Goal: Task Accomplishment & Management: Use online tool/utility

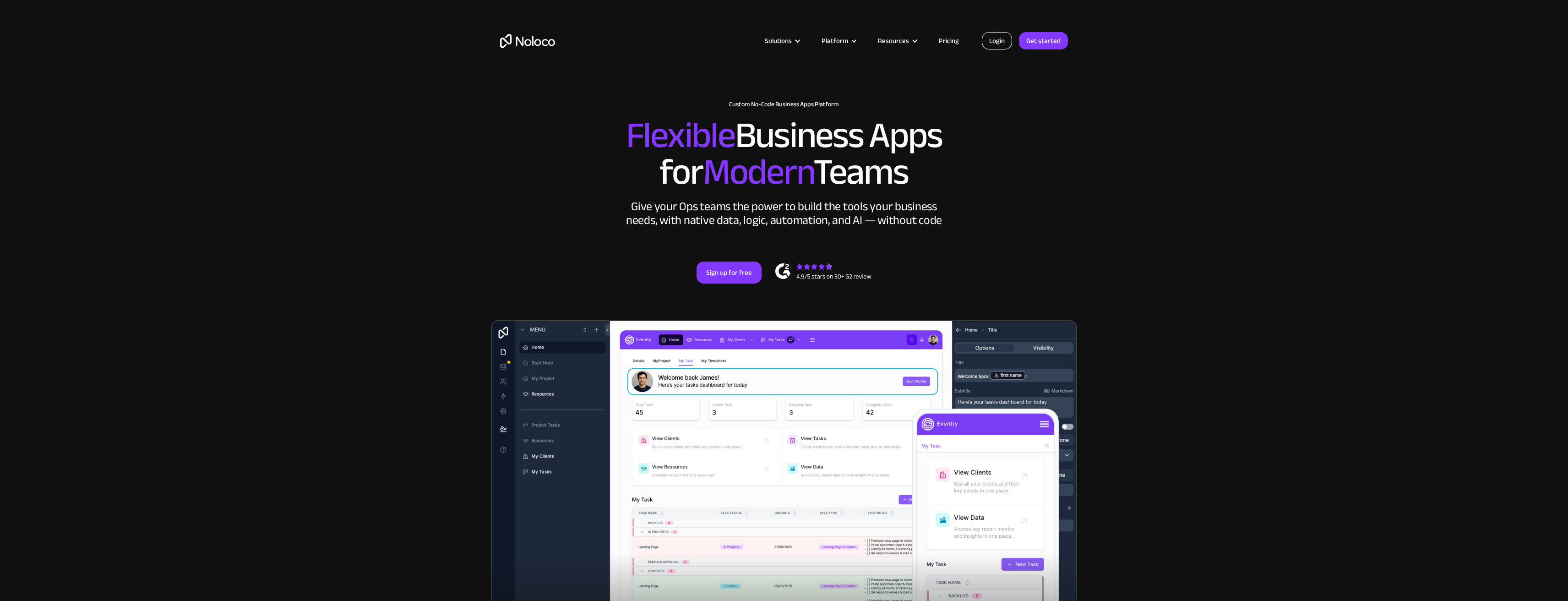
click at [999, 39] on link "Login" at bounding box center [996, 41] width 30 height 18
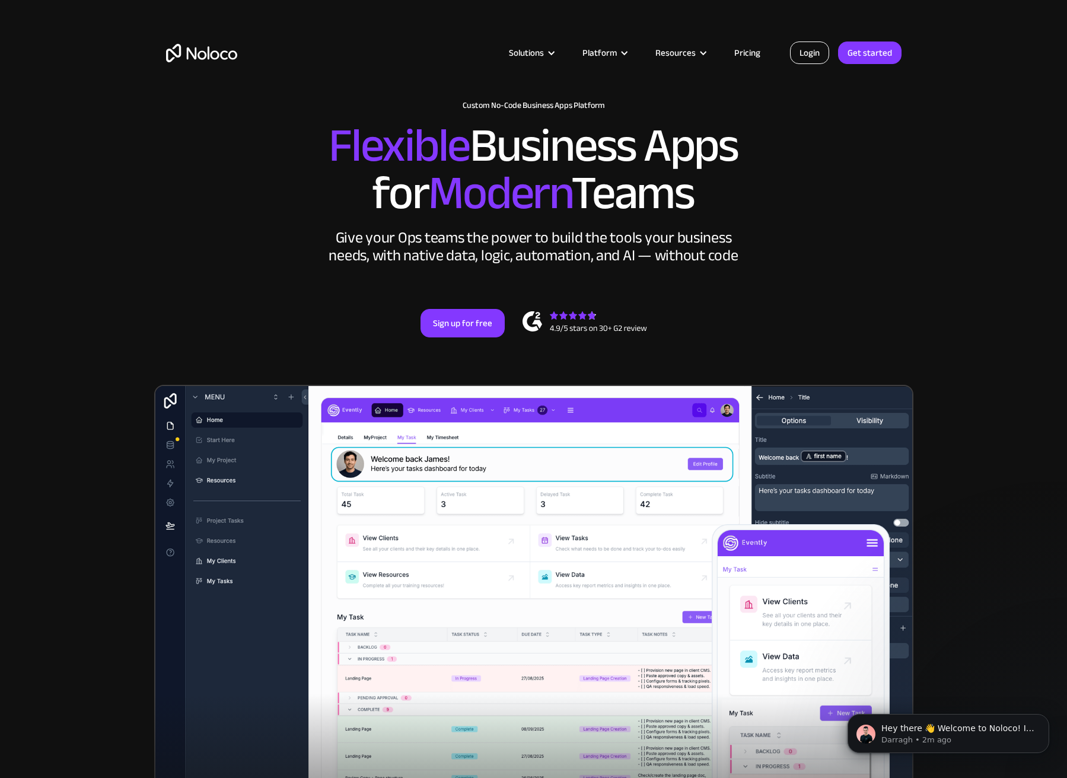
click at [822, 58] on link "Login" at bounding box center [809, 53] width 39 height 23
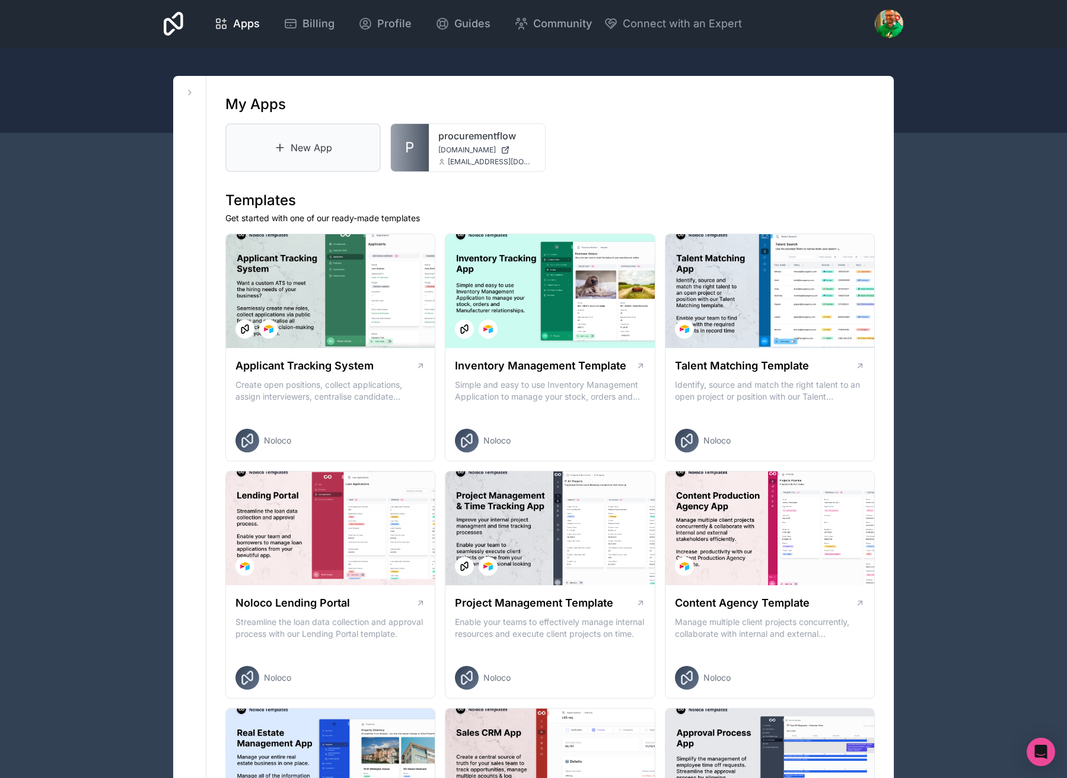
click at [292, 136] on link "New App" at bounding box center [302, 147] width 155 height 49
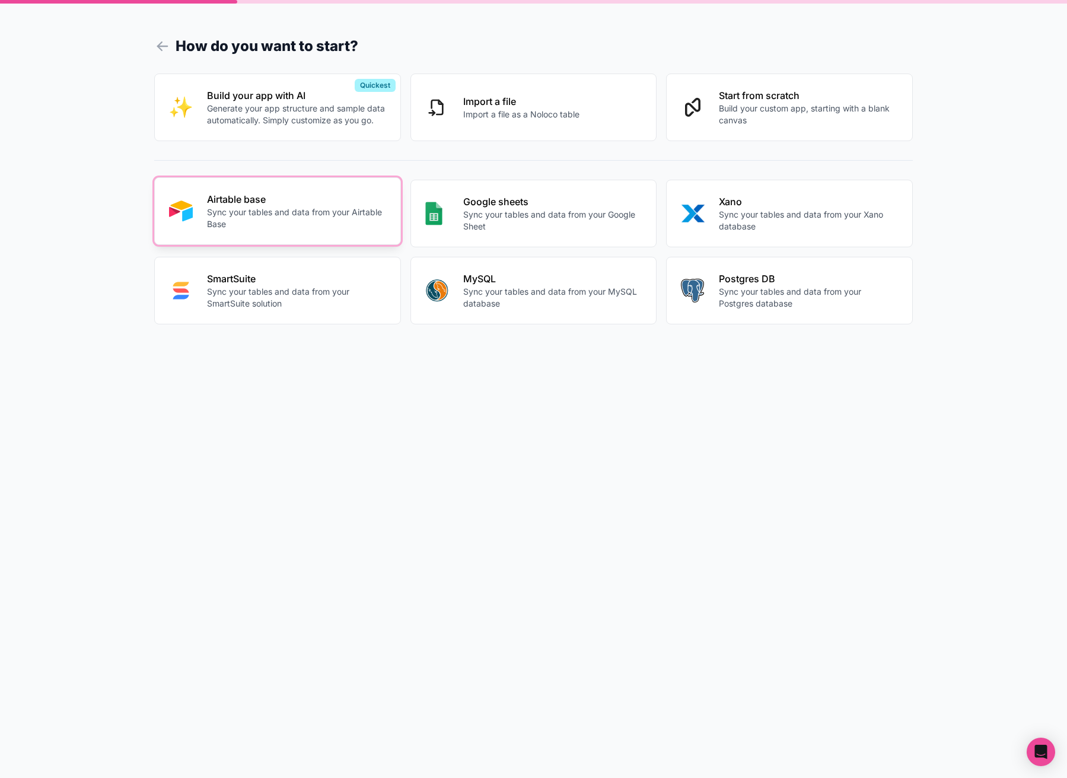
click at [295, 208] on p "Sync your tables and data from your Airtable Base" at bounding box center [296, 218] width 179 height 24
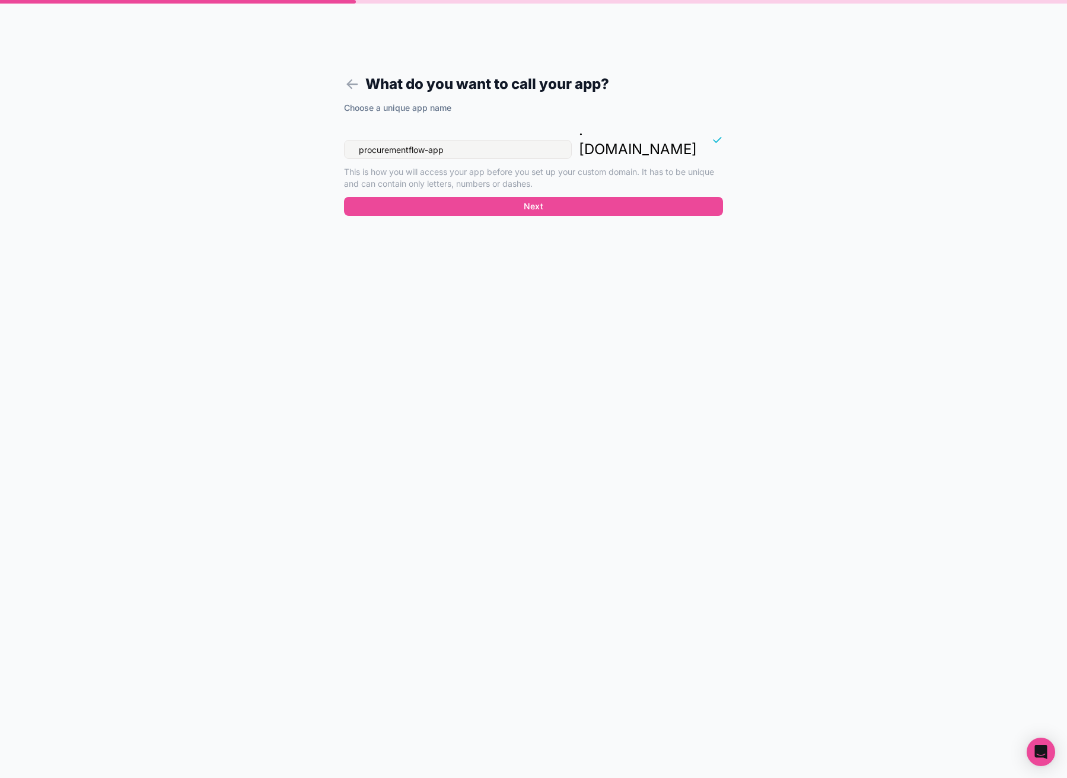
click at [426, 140] on input "procurementflow-app" at bounding box center [458, 149] width 228 height 19
drag, startPoint x: 427, startPoint y: 130, endPoint x: 299, endPoint y: 129, distance: 127.5
click at [299, 129] on div "What do you want to call your app? Choose a unique app name procurementflow-app…" at bounding box center [533, 389] width 1067 height 778
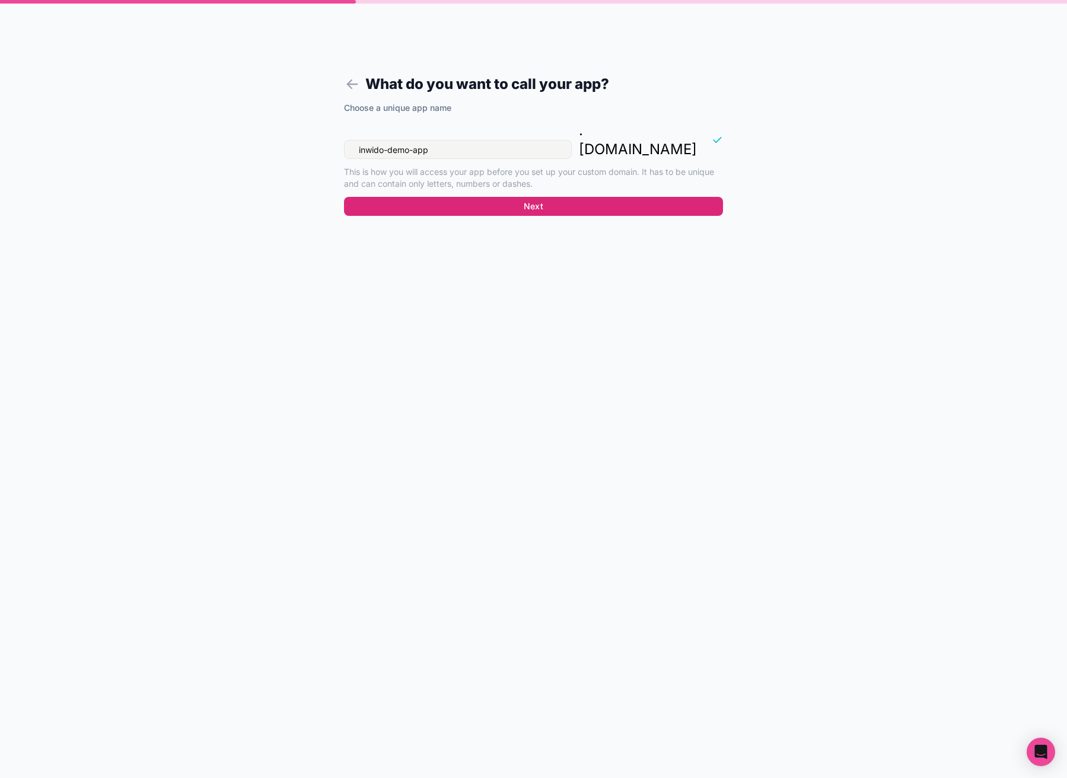
type input "inwido-demo-app"
click at [421, 197] on button "Next" at bounding box center [533, 206] width 379 height 19
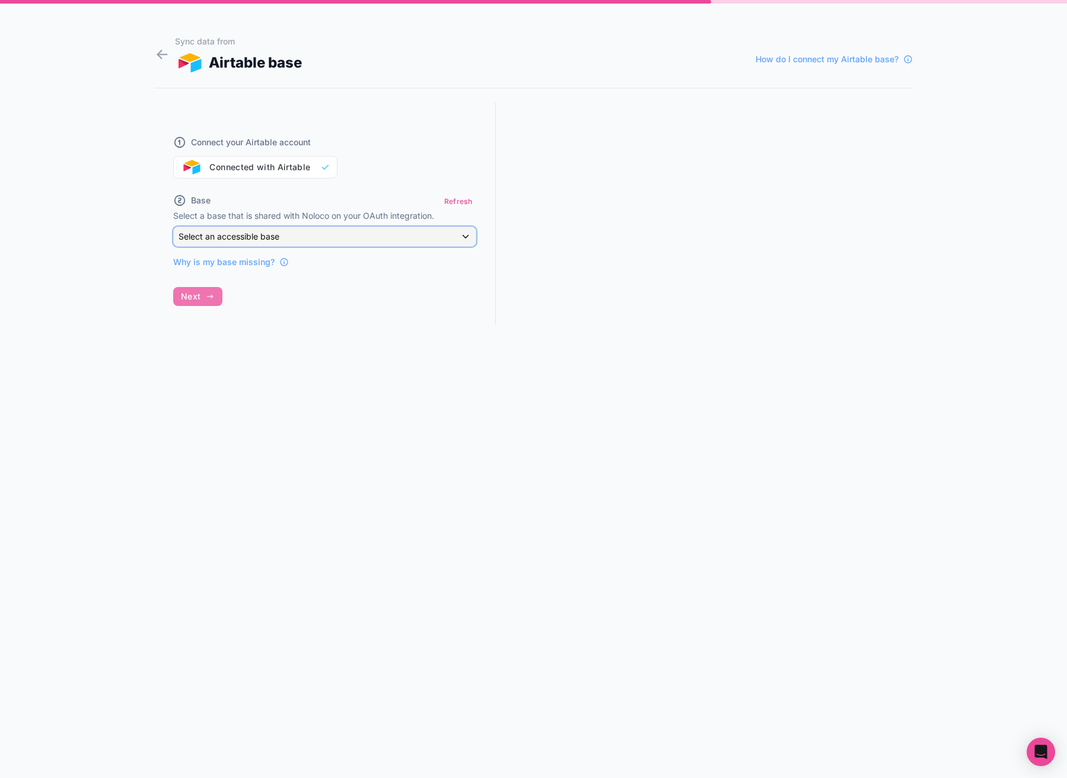
click at [282, 234] on div "Select an accessible base" at bounding box center [325, 236] width 302 height 19
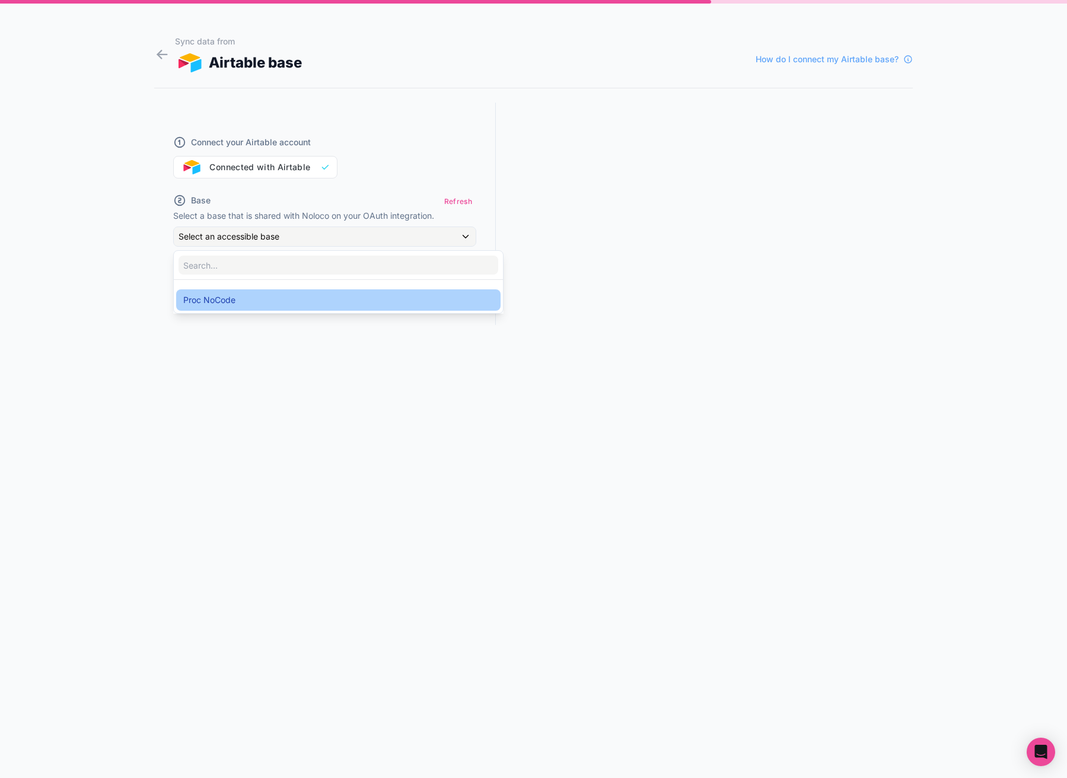
click at [228, 305] on span "Proc NoCode" at bounding box center [209, 300] width 52 height 14
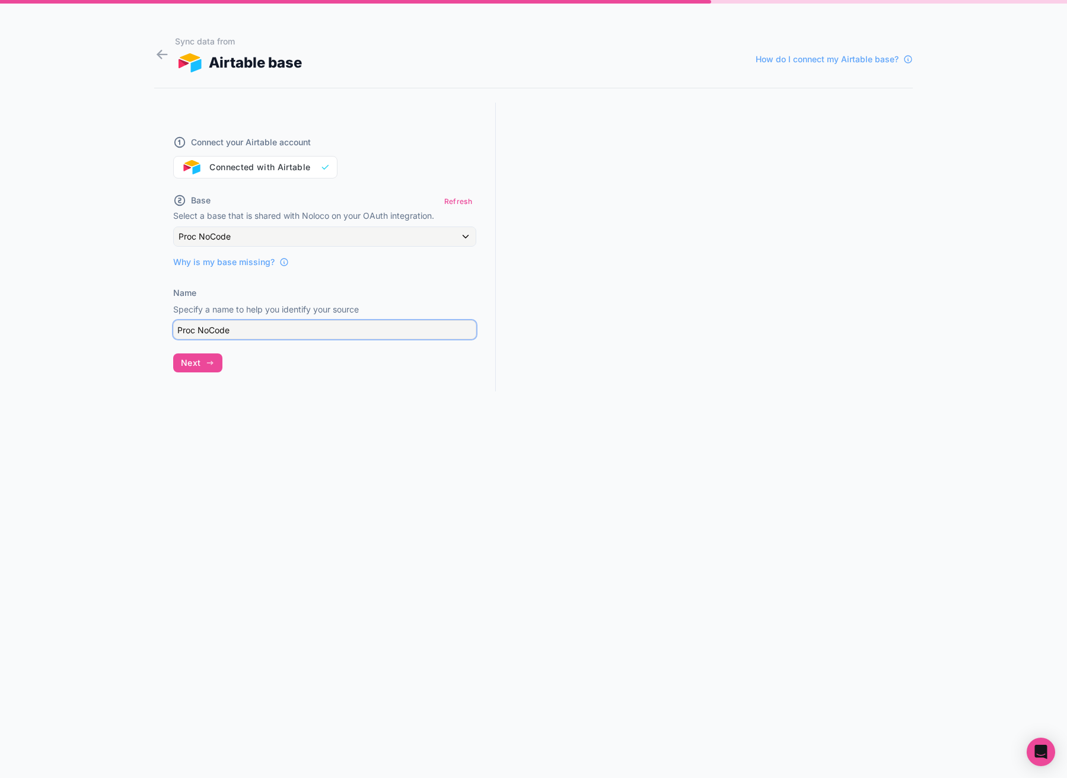
click at [243, 327] on input "Proc NoCode" at bounding box center [324, 329] width 303 height 19
click at [283, 162] on div "Connect your Airtable account Connected with Airtable" at bounding box center [324, 150] width 303 height 57
click at [283, 170] on div "Connect your Airtable account Connected with Airtable" at bounding box center [324, 150] width 303 height 57
click at [238, 241] on div "Proc NoCode" at bounding box center [325, 236] width 302 height 19
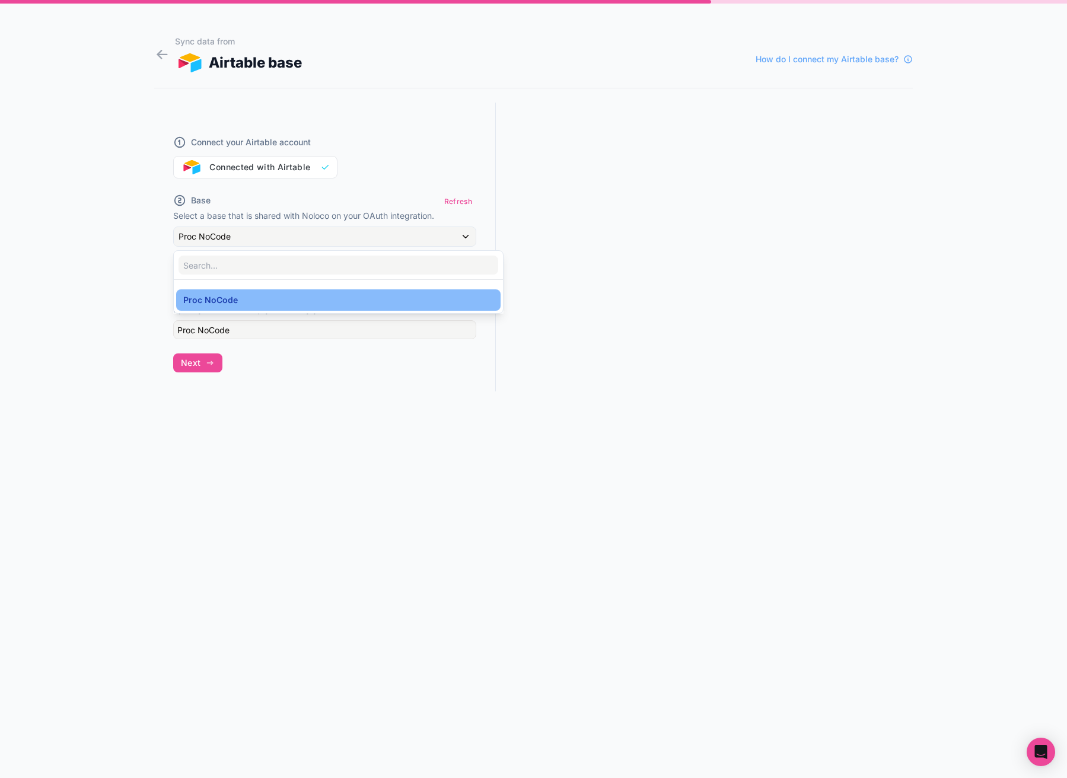
click at [238, 241] on div at bounding box center [533, 389] width 1067 height 778
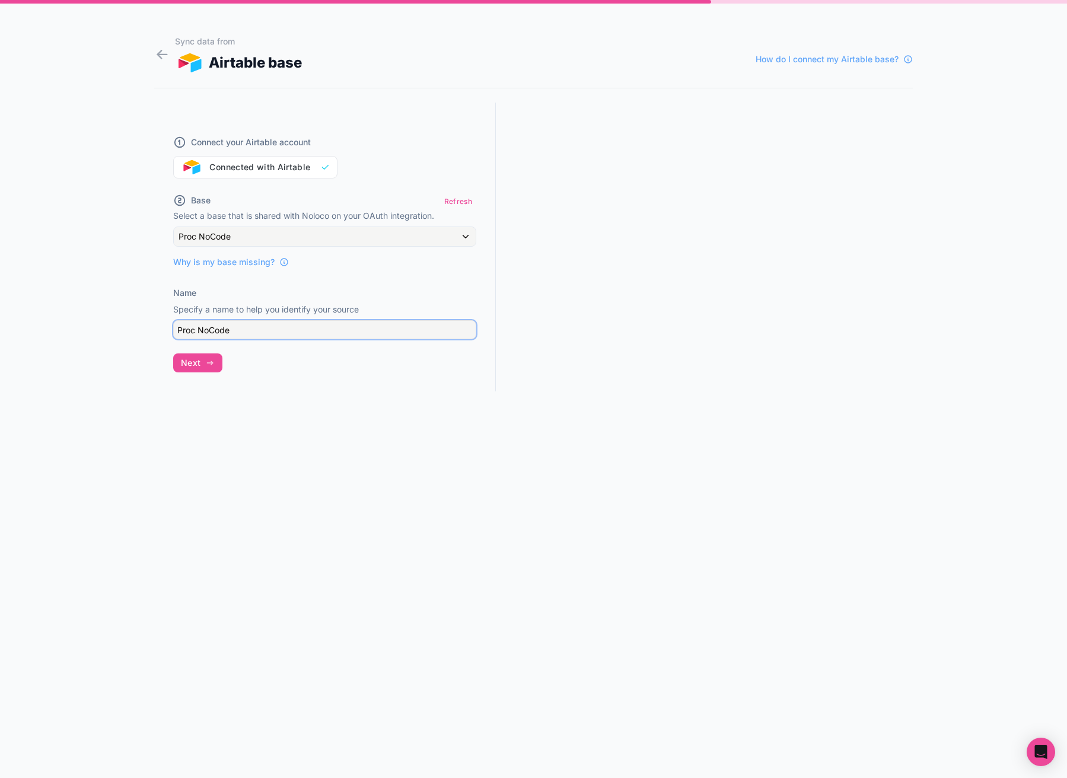
click at [211, 335] on input "Proc NoCode" at bounding box center [324, 329] width 303 height 19
click at [208, 362] on icon "button" at bounding box center [209, 362] width 9 height 9
click at [470, 204] on button "Refresh" at bounding box center [458, 201] width 36 height 17
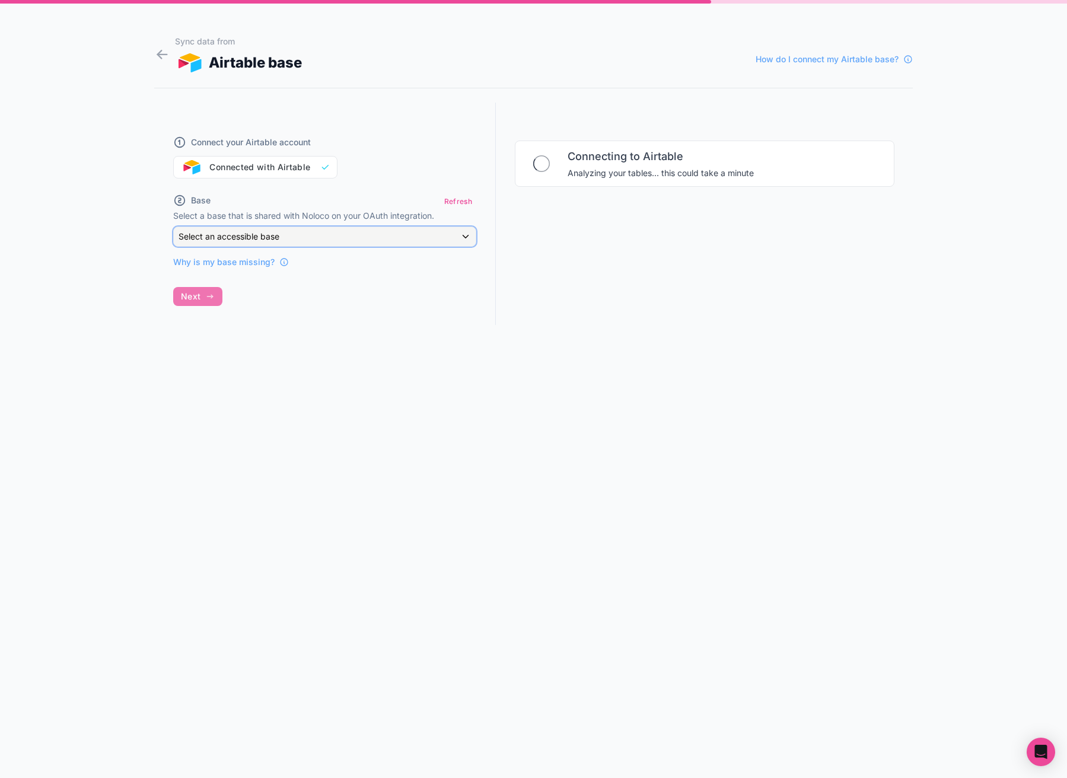
click at [370, 238] on div "Select an accessible base" at bounding box center [325, 236] width 302 height 19
click at [370, 238] on div at bounding box center [533, 389] width 1067 height 778
click at [227, 262] on span "Why is my base missing?" at bounding box center [223, 262] width 101 height 12
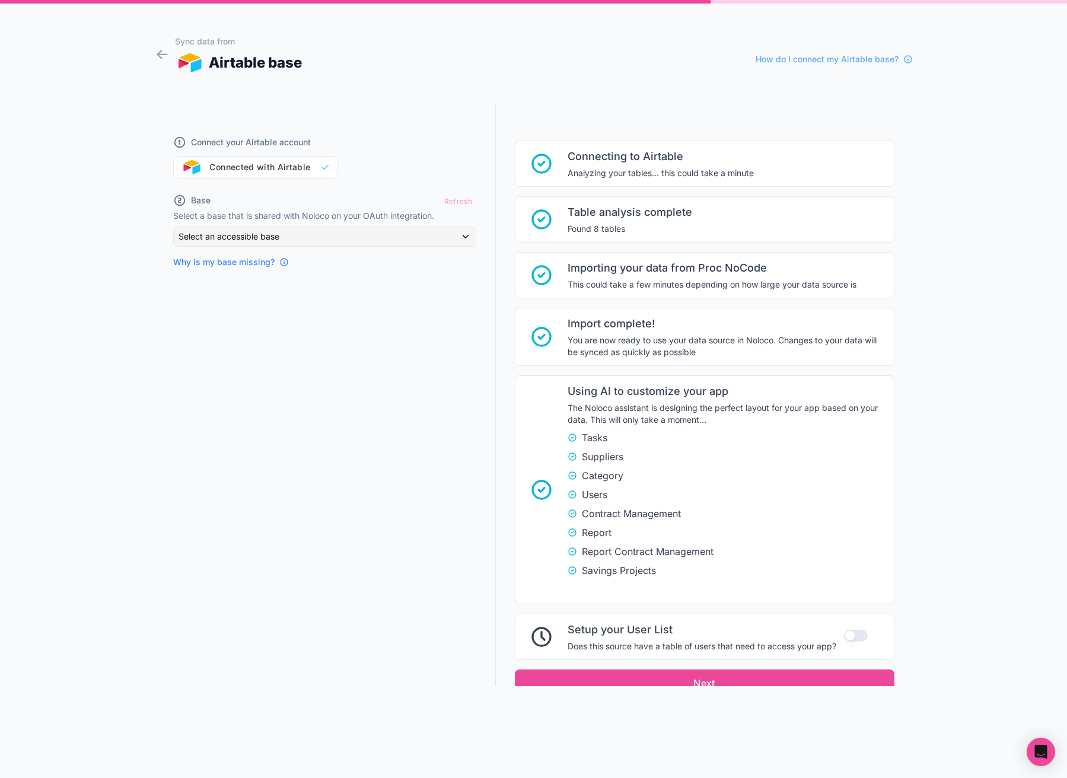
scroll to position [49, 0]
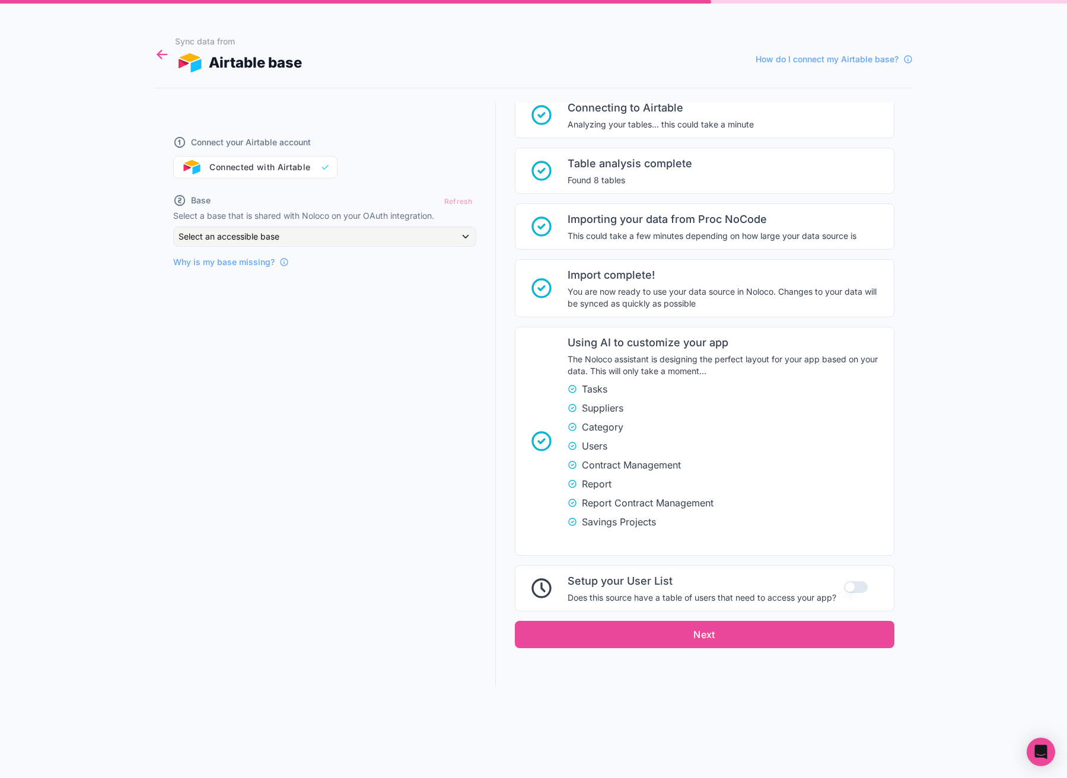
click at [162, 53] on icon at bounding box center [162, 54] width 16 height 17
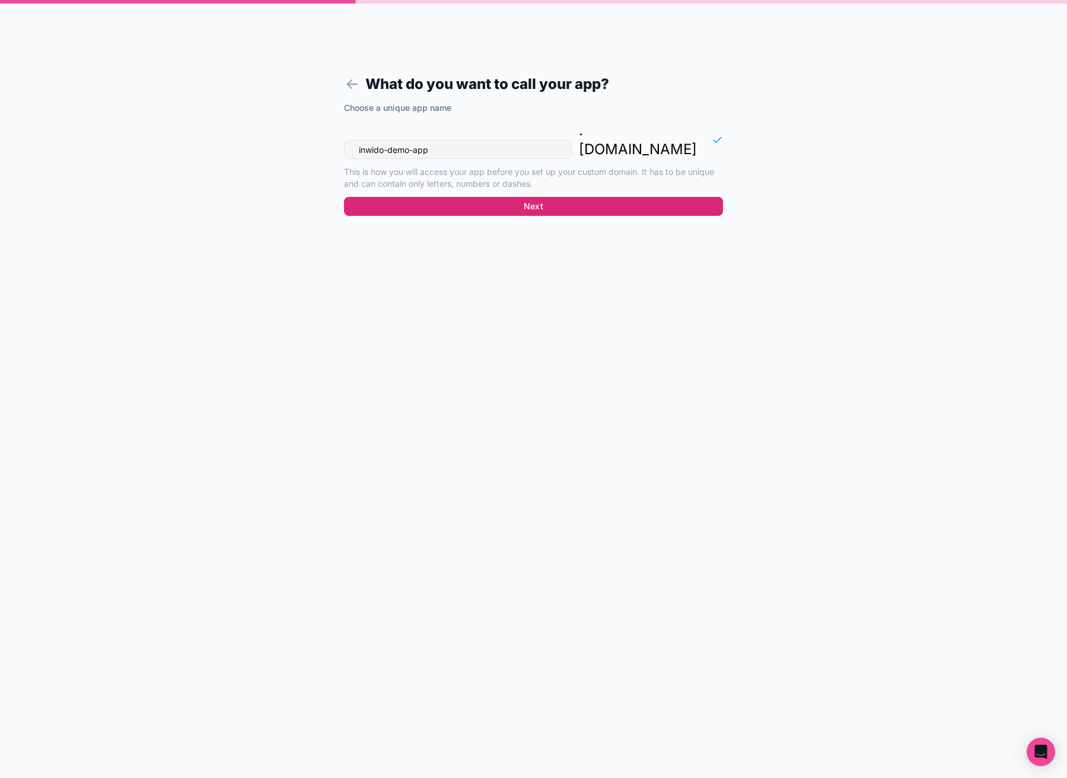
click at [499, 197] on button "Next" at bounding box center [533, 206] width 379 height 19
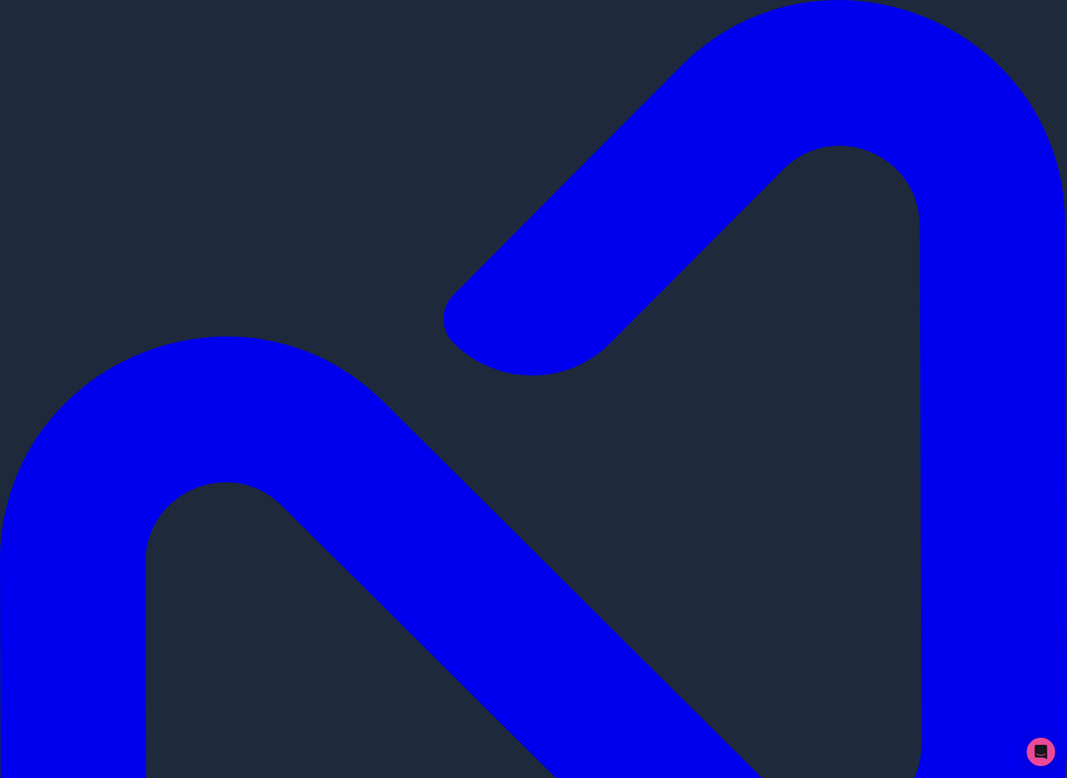
click at [592, 193] on link "App settings" at bounding box center [582, 188] width 47 height 10
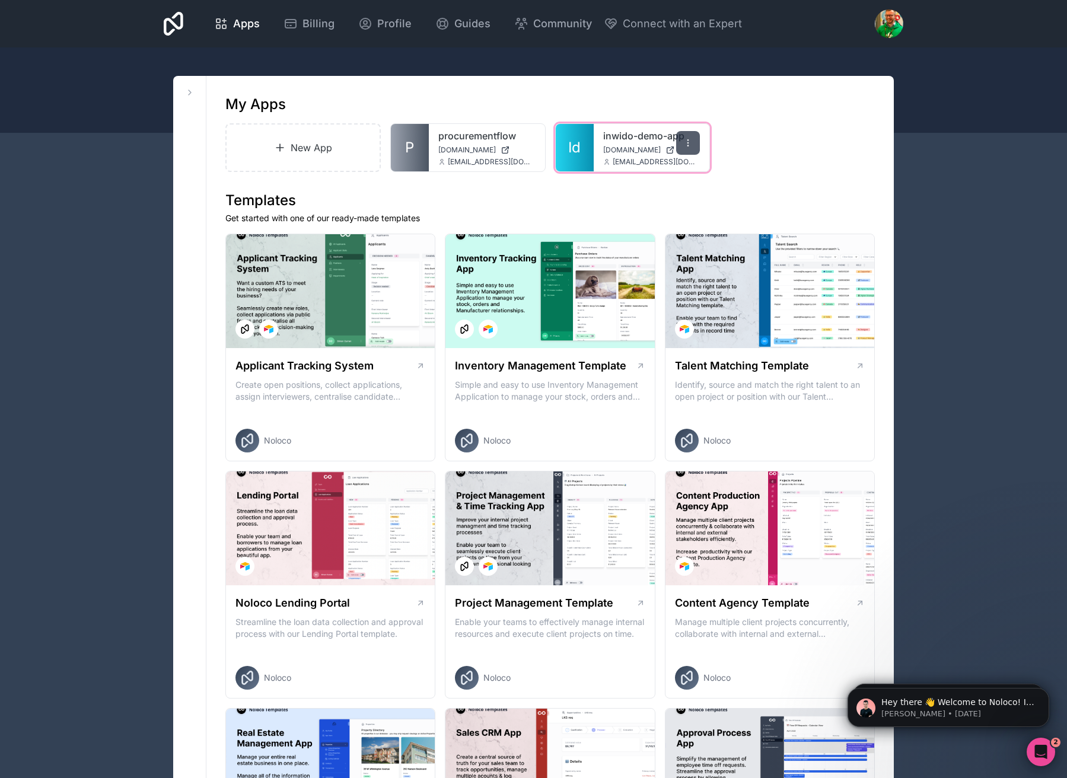
click at [686, 143] on icon at bounding box center [687, 142] width 9 height 9
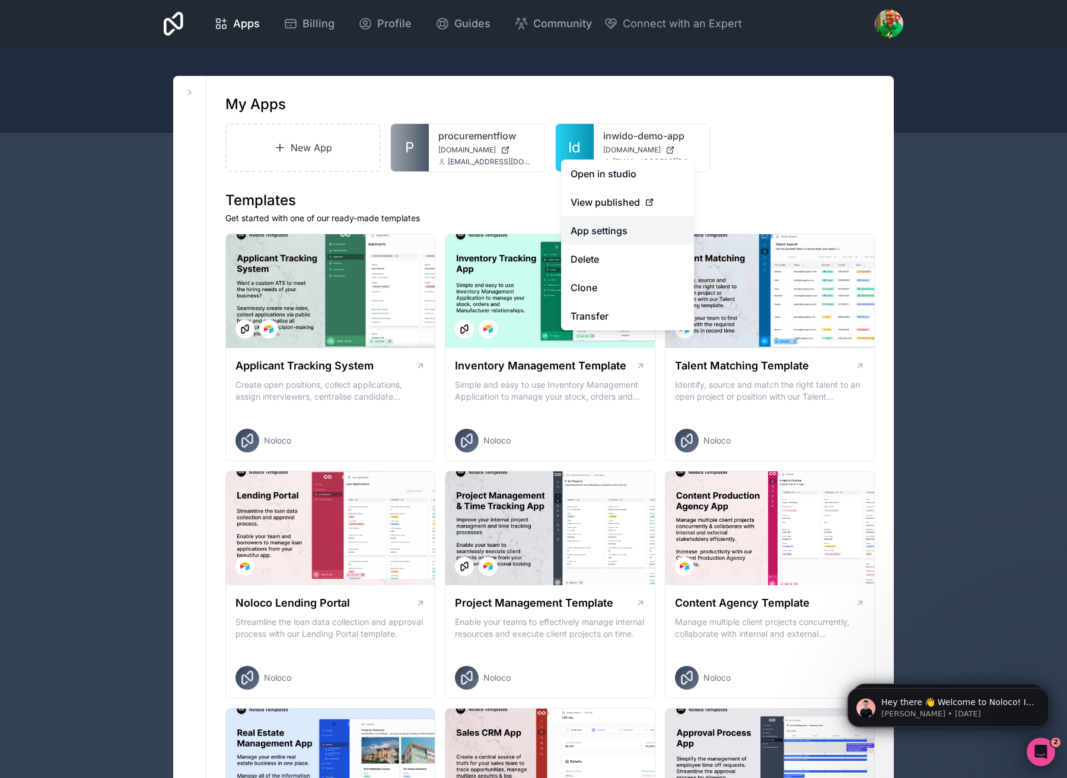
click at [604, 221] on link "App settings" at bounding box center [627, 230] width 133 height 28
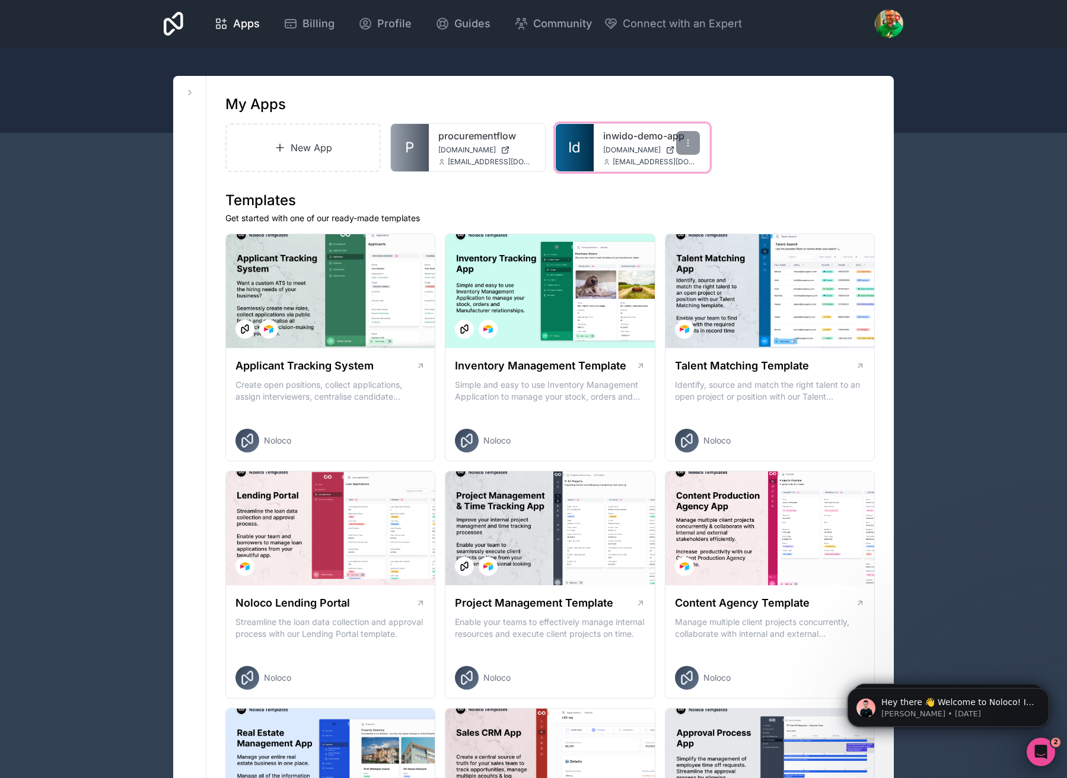
click at [618, 146] on span "[DOMAIN_NAME]" at bounding box center [632, 149] width 58 height 9
